Goal: Find specific page/section: Find specific page/section

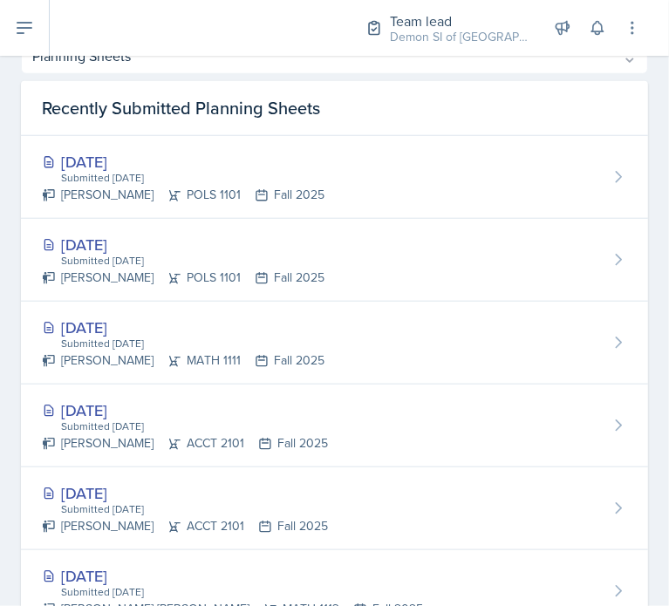
scroll to position [841, 0]
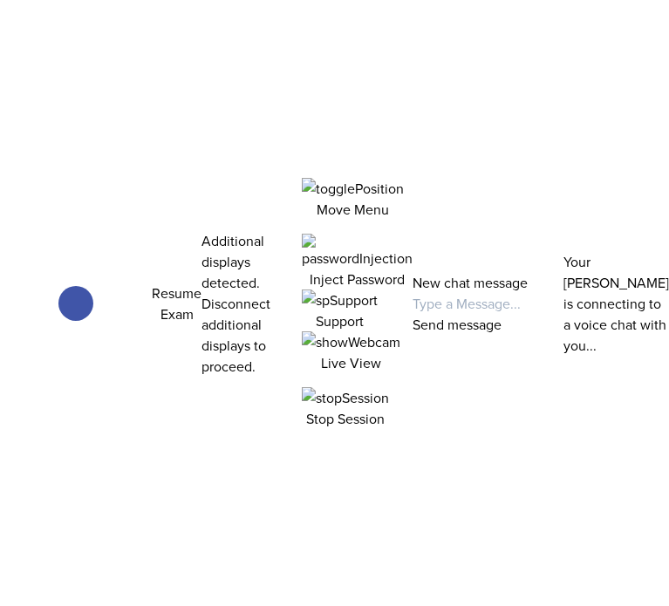
select select "2bed604d-1099-4043-b1bc-2365e8740244"
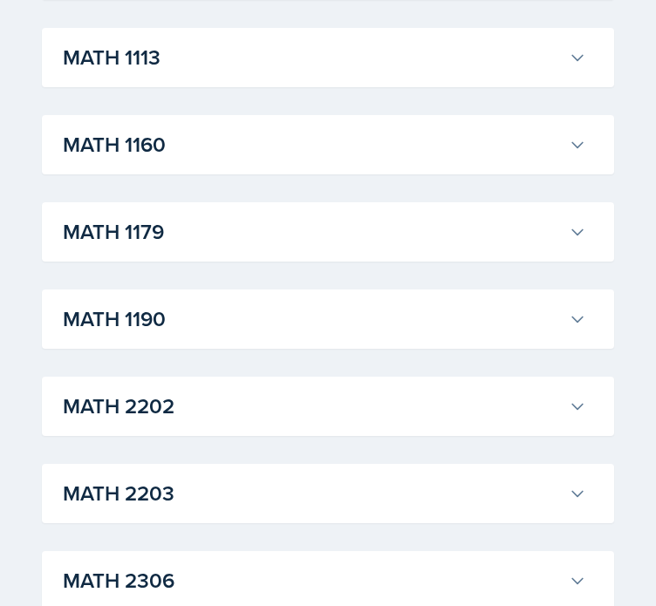
scroll to position [1657, 0]
click at [213, 565] on h3 "MATH 2306" at bounding box center [312, 580] width 499 height 31
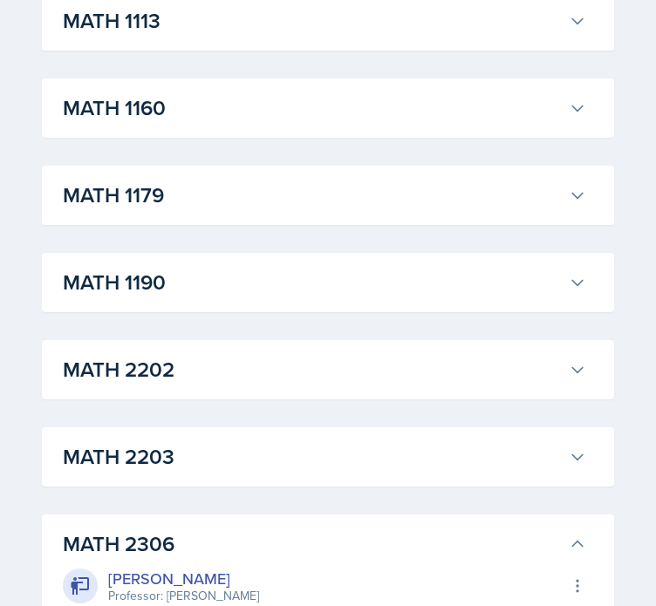
scroll to position [1686, 0]
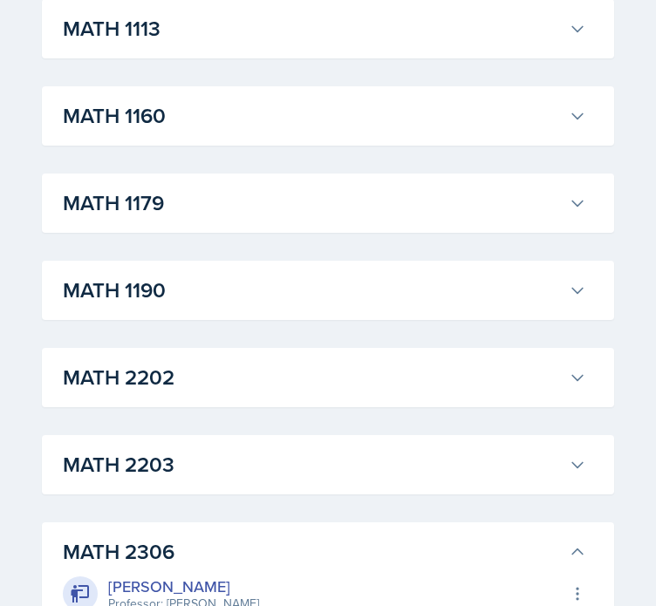
click at [183, 283] on h3 "MATH 1190" at bounding box center [312, 290] width 499 height 31
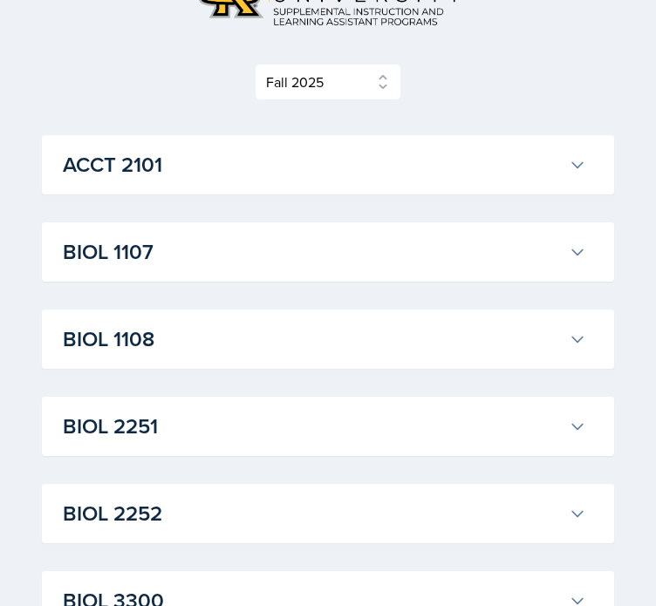
scroll to position [154, 0]
click at [206, 249] on h3 "BIOL 1107" at bounding box center [312, 252] width 499 height 31
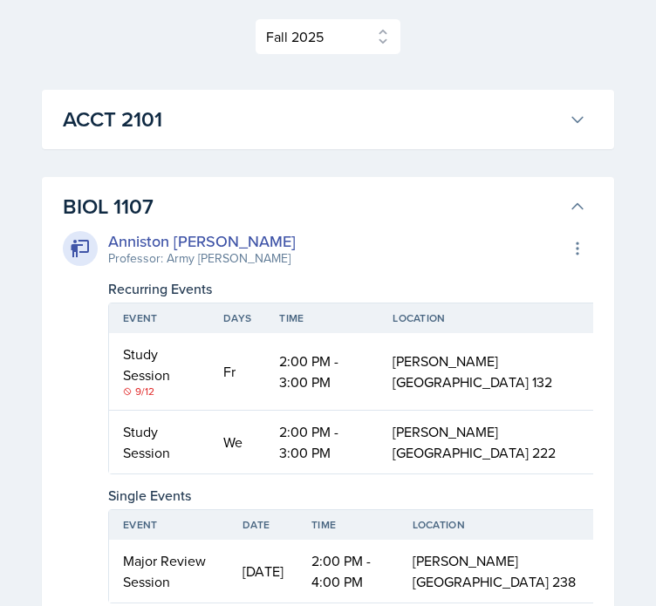
scroll to position [199, 0]
